Goal: Information Seeking & Learning: Learn about a topic

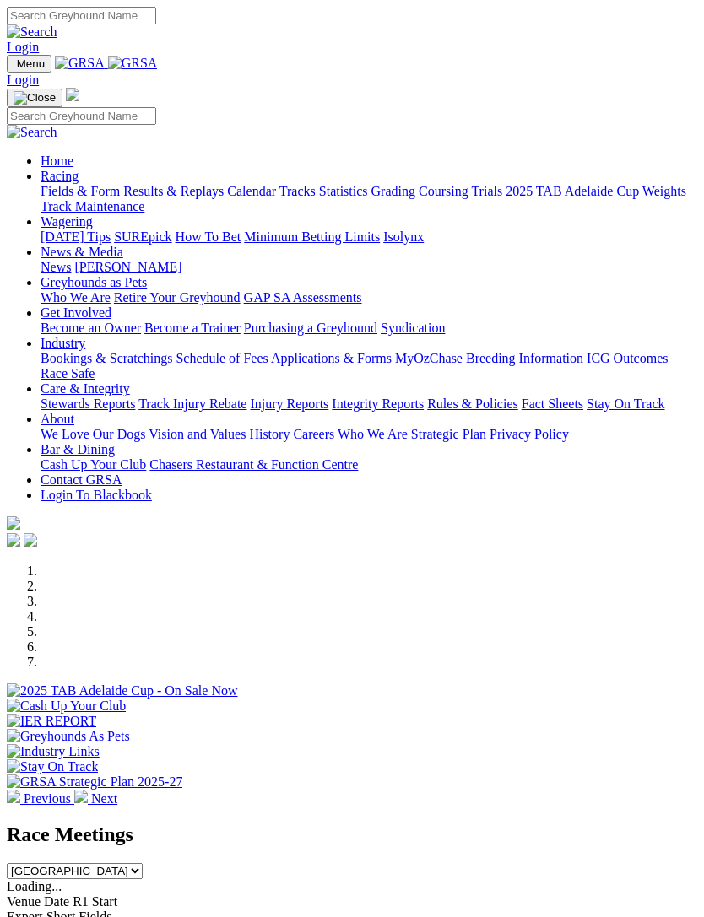
scroll to position [146, 0]
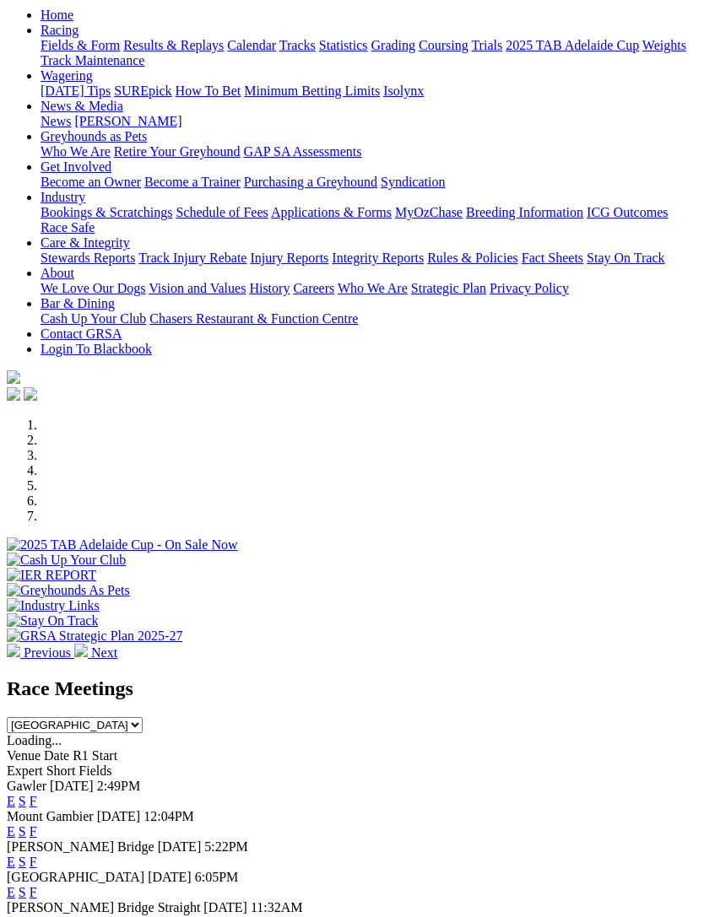
click at [37, 794] on link "F" at bounding box center [34, 801] width 8 height 14
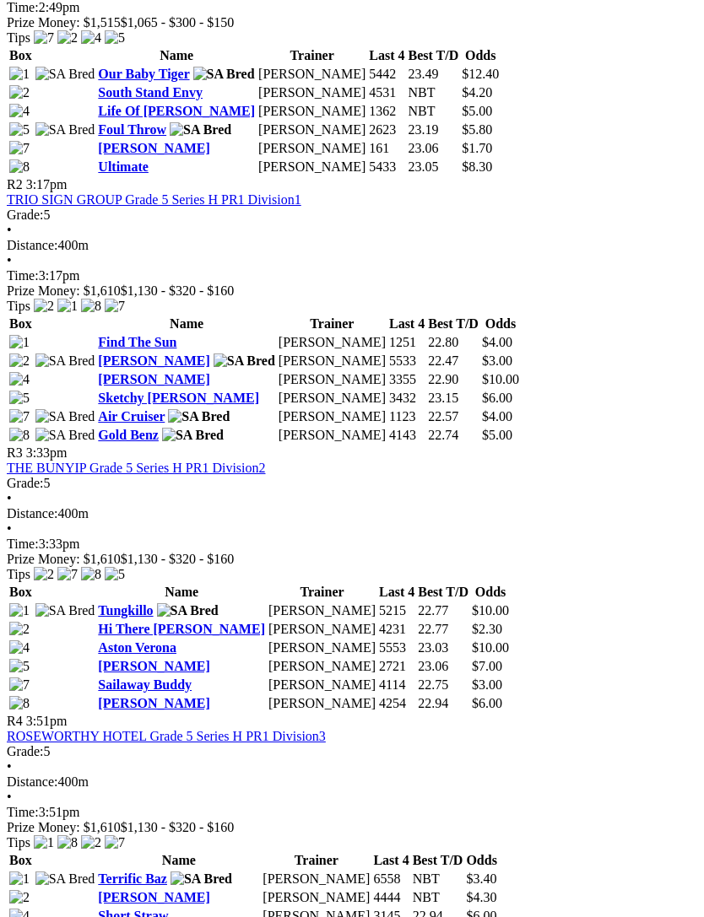
scroll to position [1001, 8]
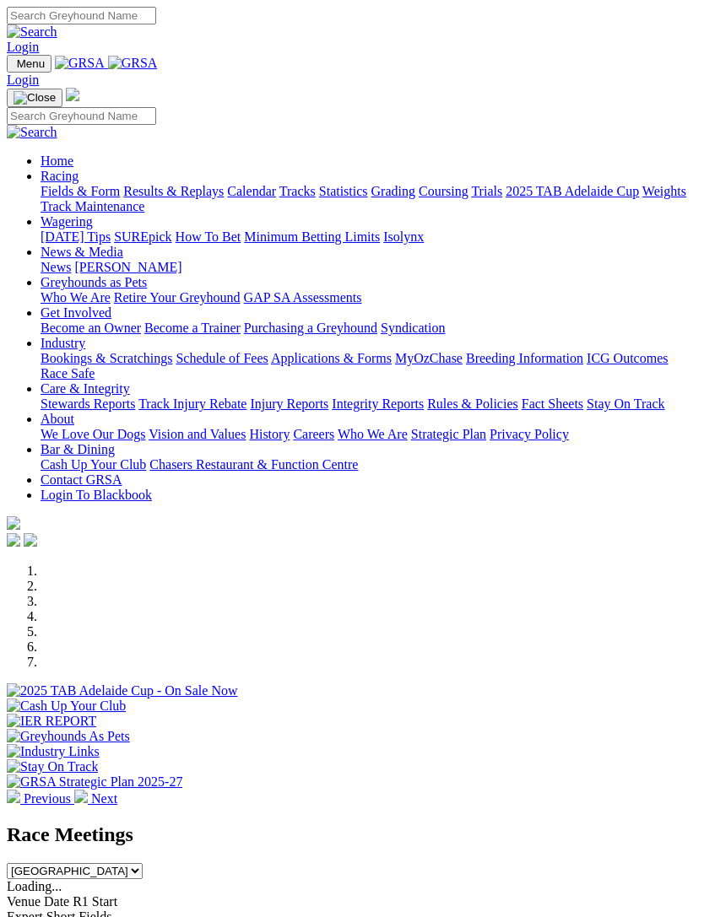
click at [14, 68] on img "Toggle navigation" at bounding box center [14, 68] width 0 height 0
click at [78, 183] on link "Racing" at bounding box center [60, 176] width 38 height 14
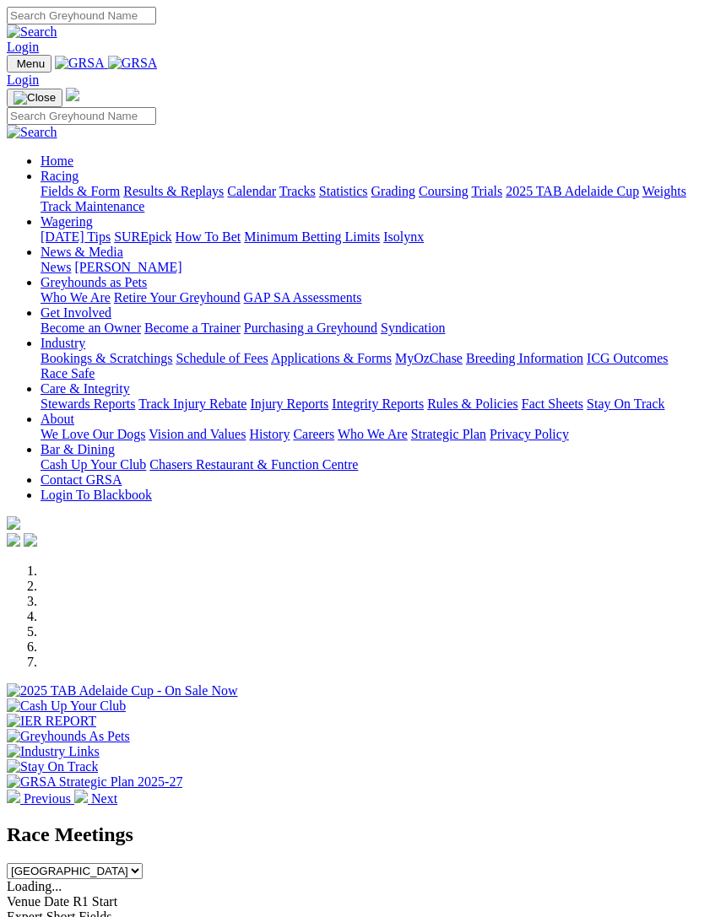
click at [227, 198] on link "Calendar" at bounding box center [251, 191] width 49 height 14
